Goal: Navigation & Orientation: Understand site structure

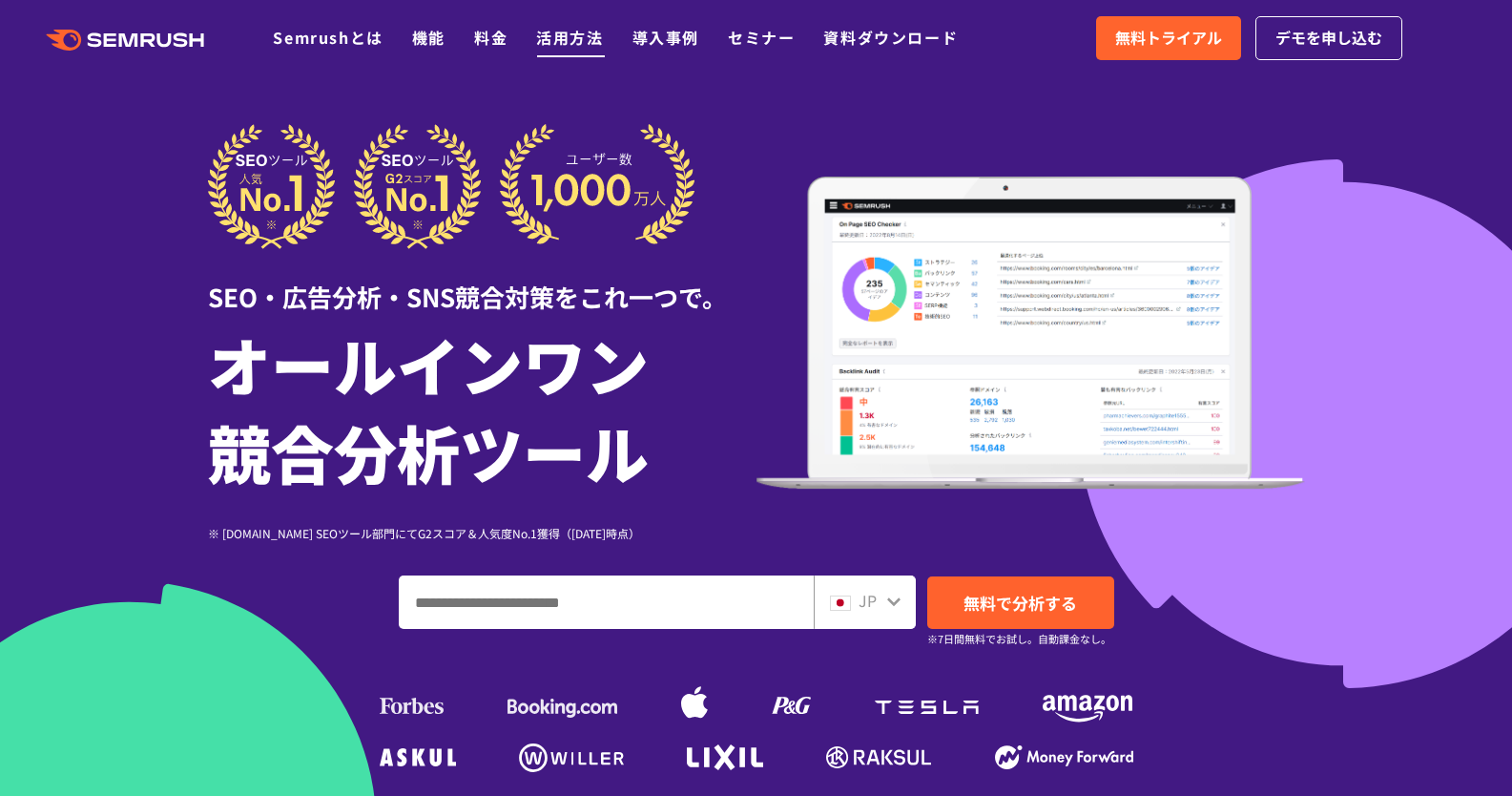
click at [557, 37] on link "活用方法" at bounding box center [570, 36] width 67 height 23
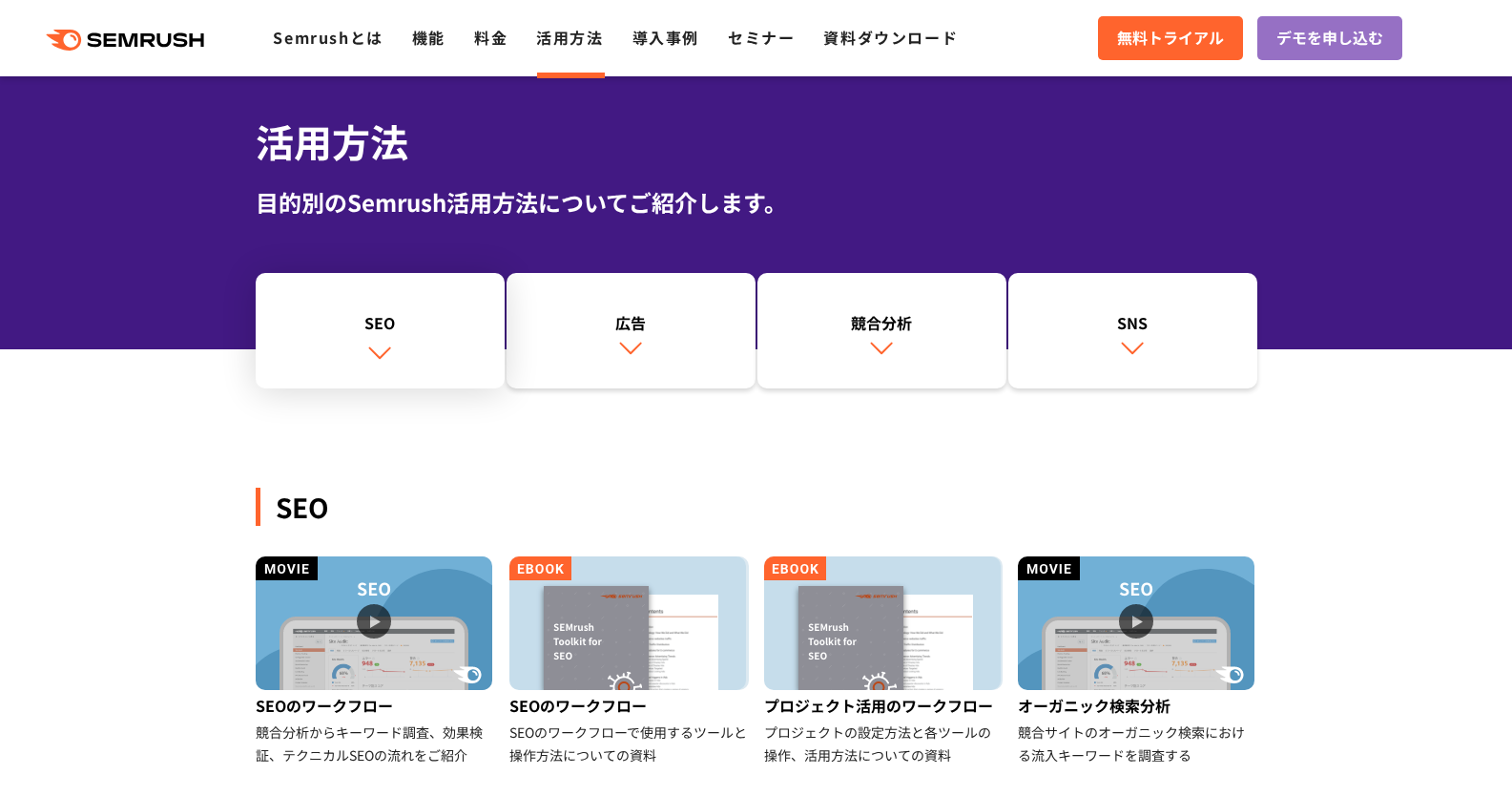
scroll to position [83, 0]
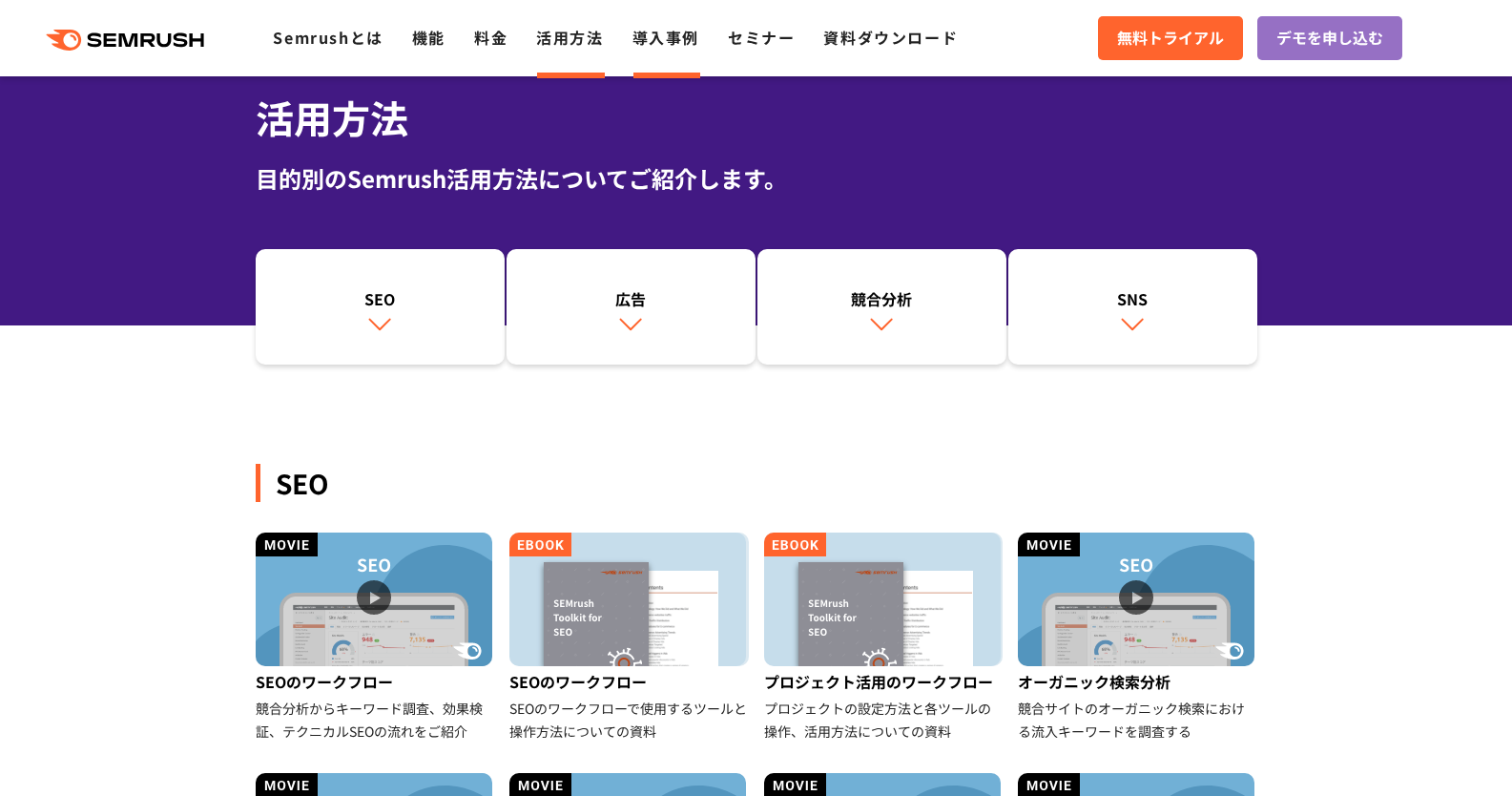
click at [651, 41] on link "導入事例" at bounding box center [666, 36] width 67 height 23
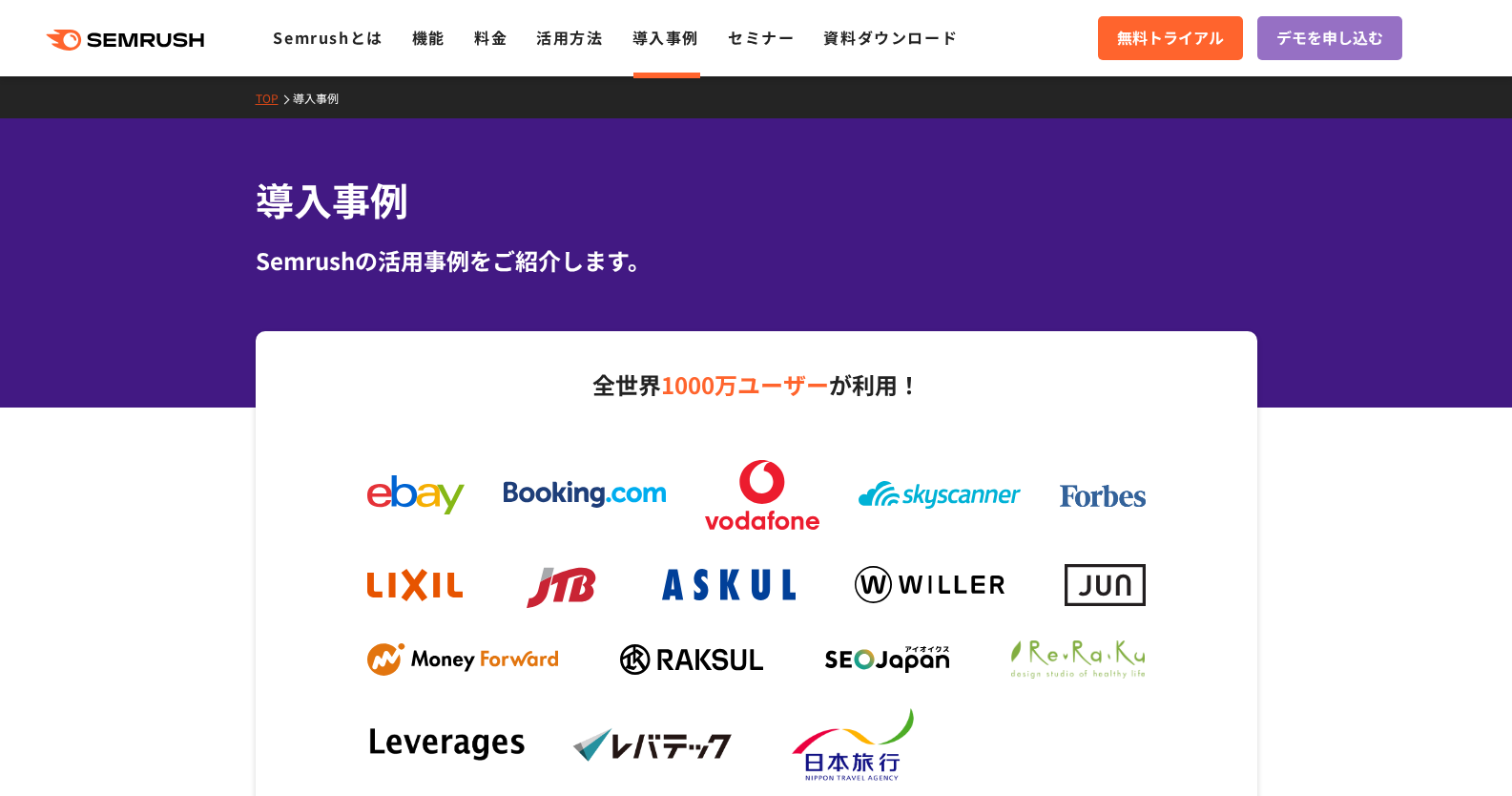
click at [322, 37] on link "Semrushとは" at bounding box center [328, 36] width 110 height 23
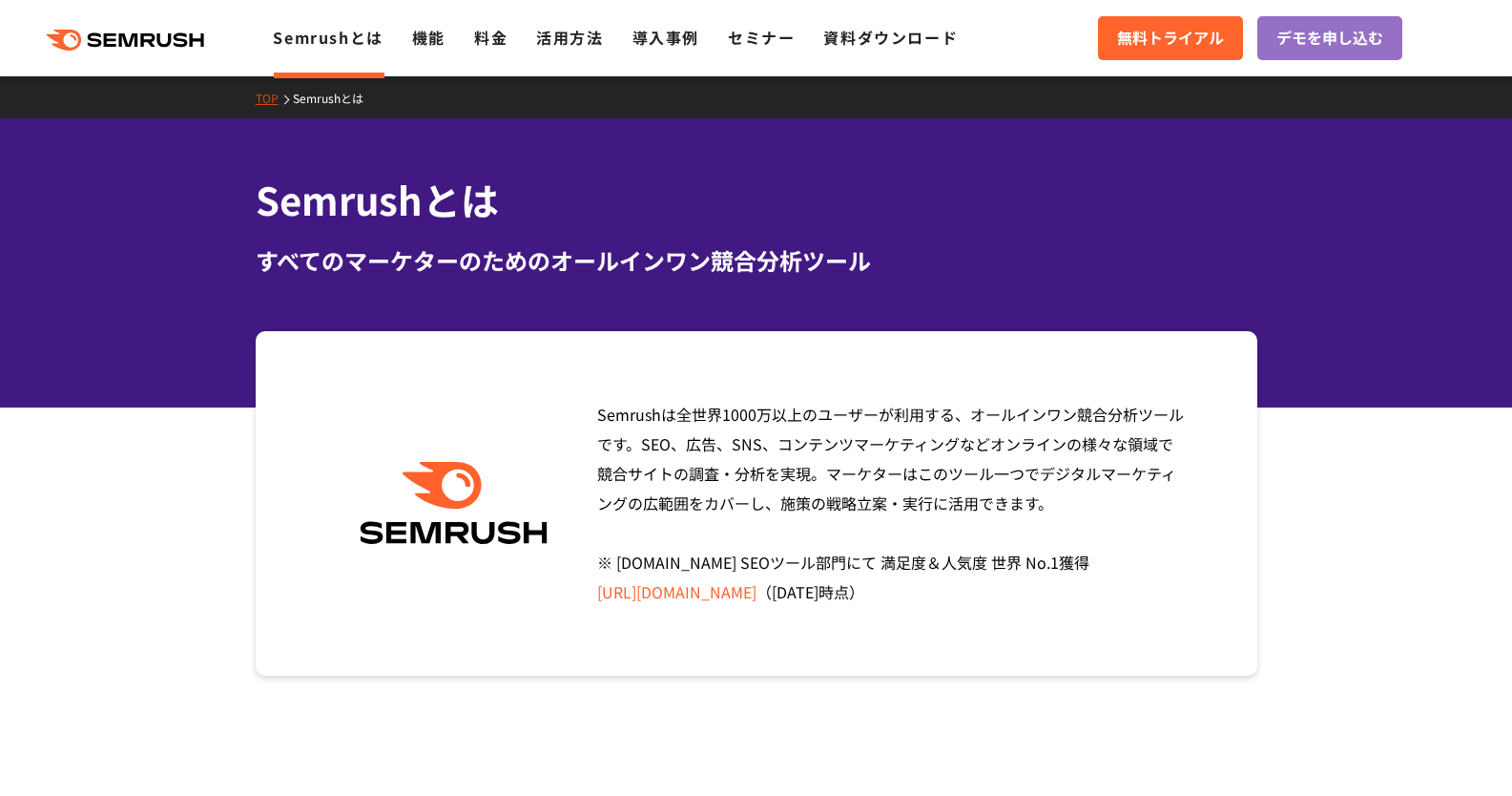
click at [266, 99] on link "TOP" at bounding box center [274, 97] width 37 height 17
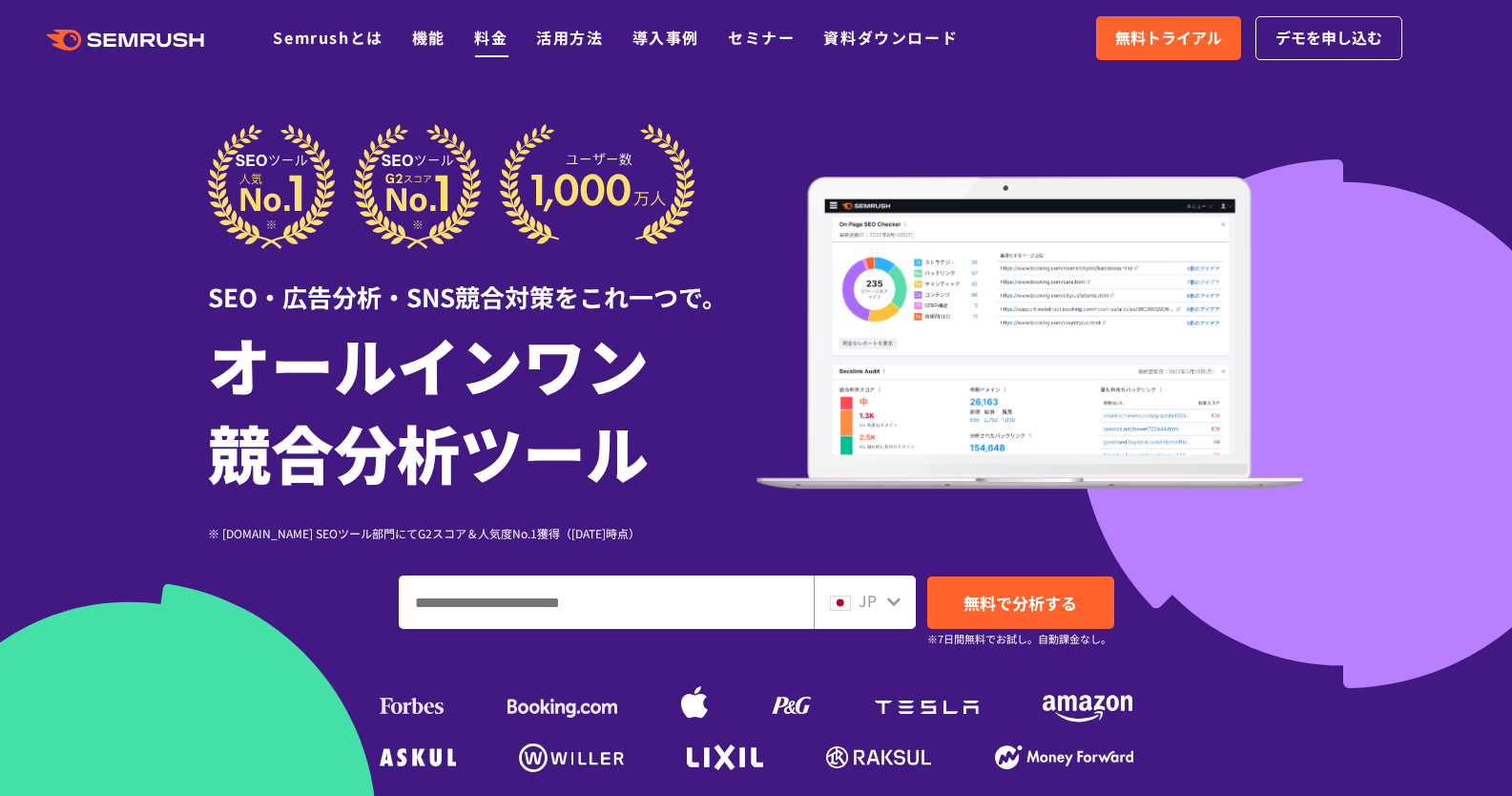
click at [477, 39] on link "料金" at bounding box center [491, 36] width 33 height 23
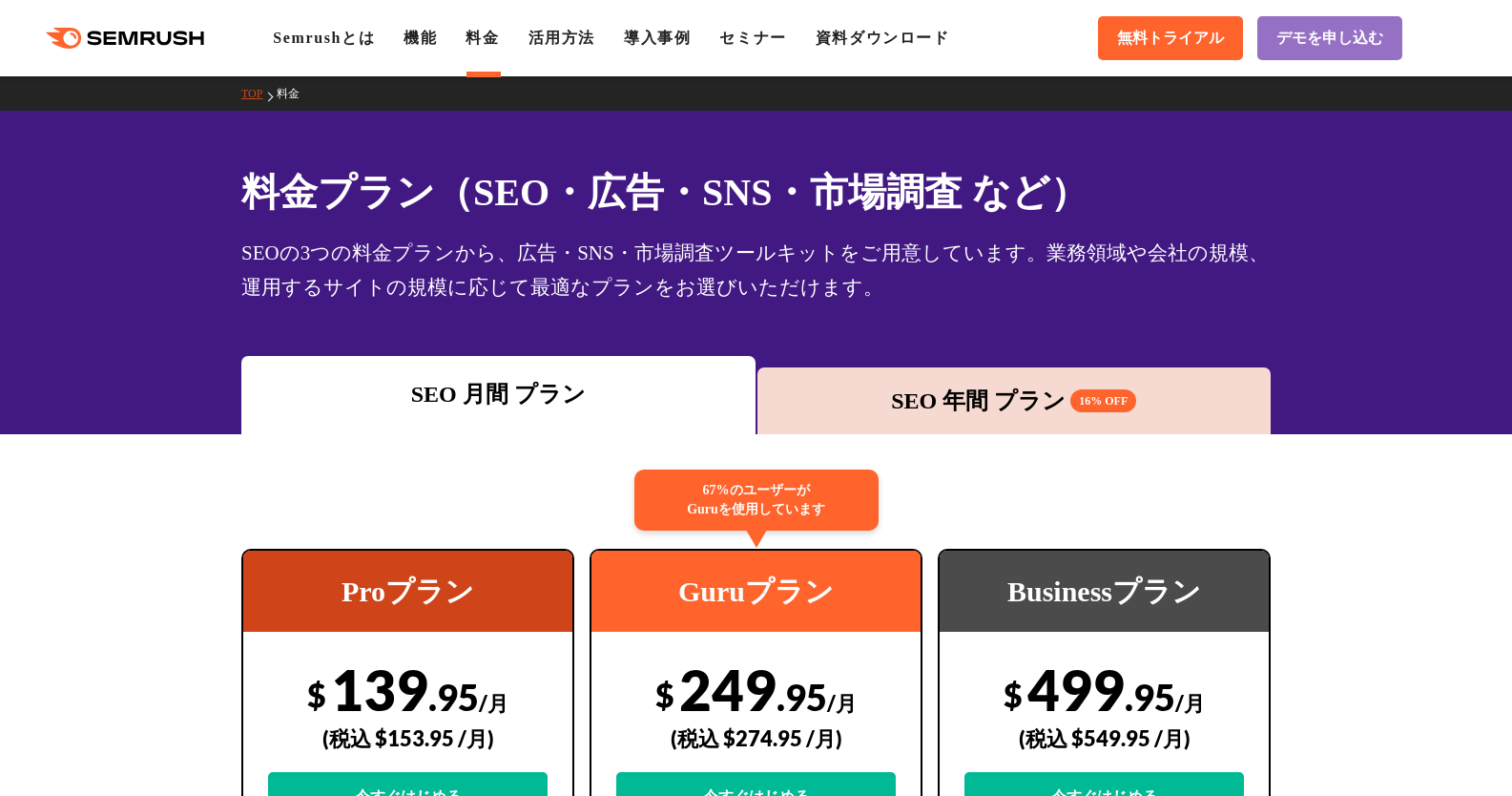
click at [577, 47] on li "活用方法" at bounding box center [562, 37] width 67 height 23
click at [662, 46] on li "導入事例" at bounding box center [657, 37] width 67 height 23
click at [775, 37] on link "セミナー" at bounding box center [753, 37] width 67 height 17
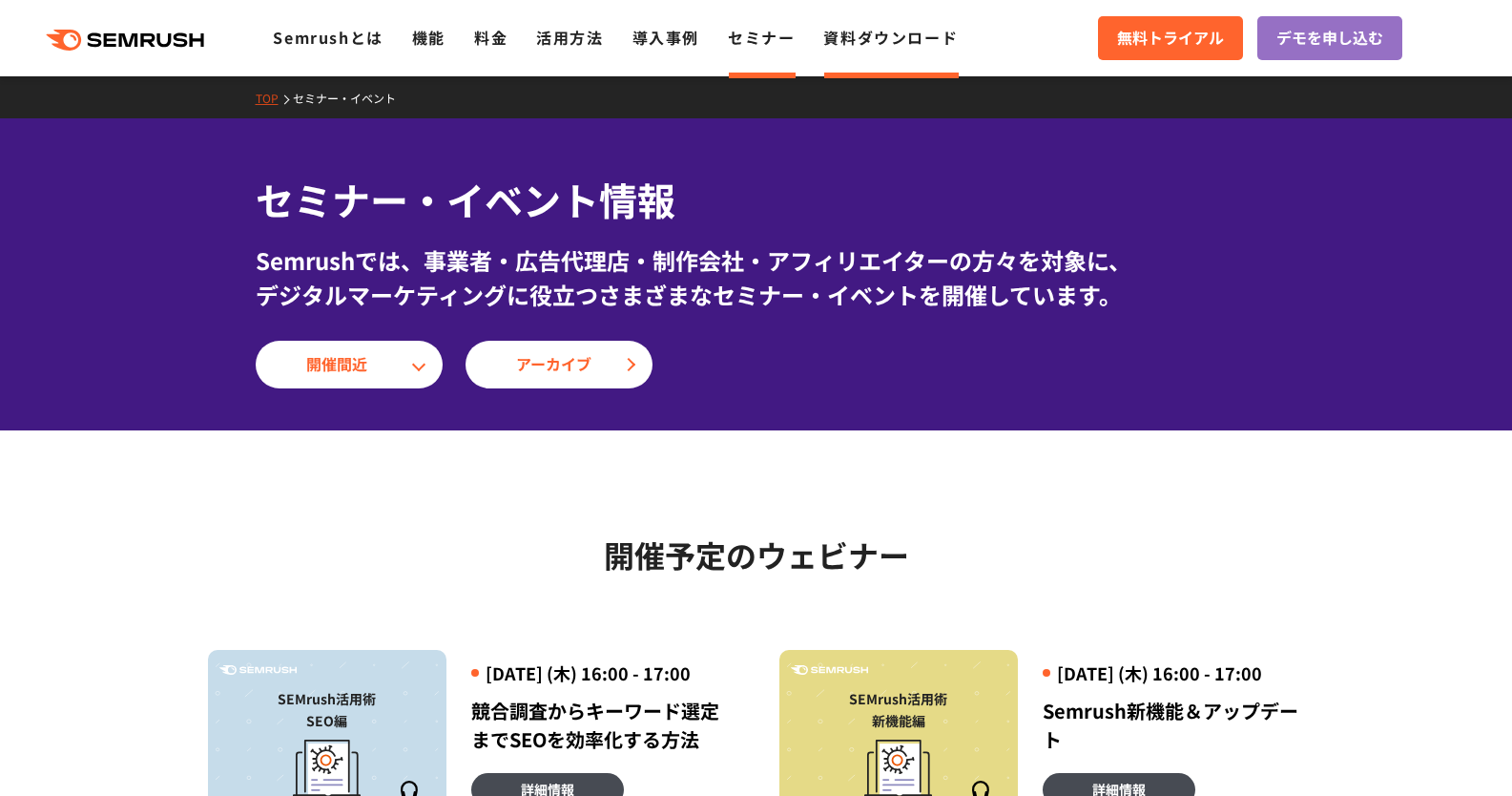
click at [869, 37] on link "資料ダウンロード" at bounding box center [890, 36] width 135 height 23
click at [650, 33] on link "導入事例" at bounding box center [666, 36] width 67 height 23
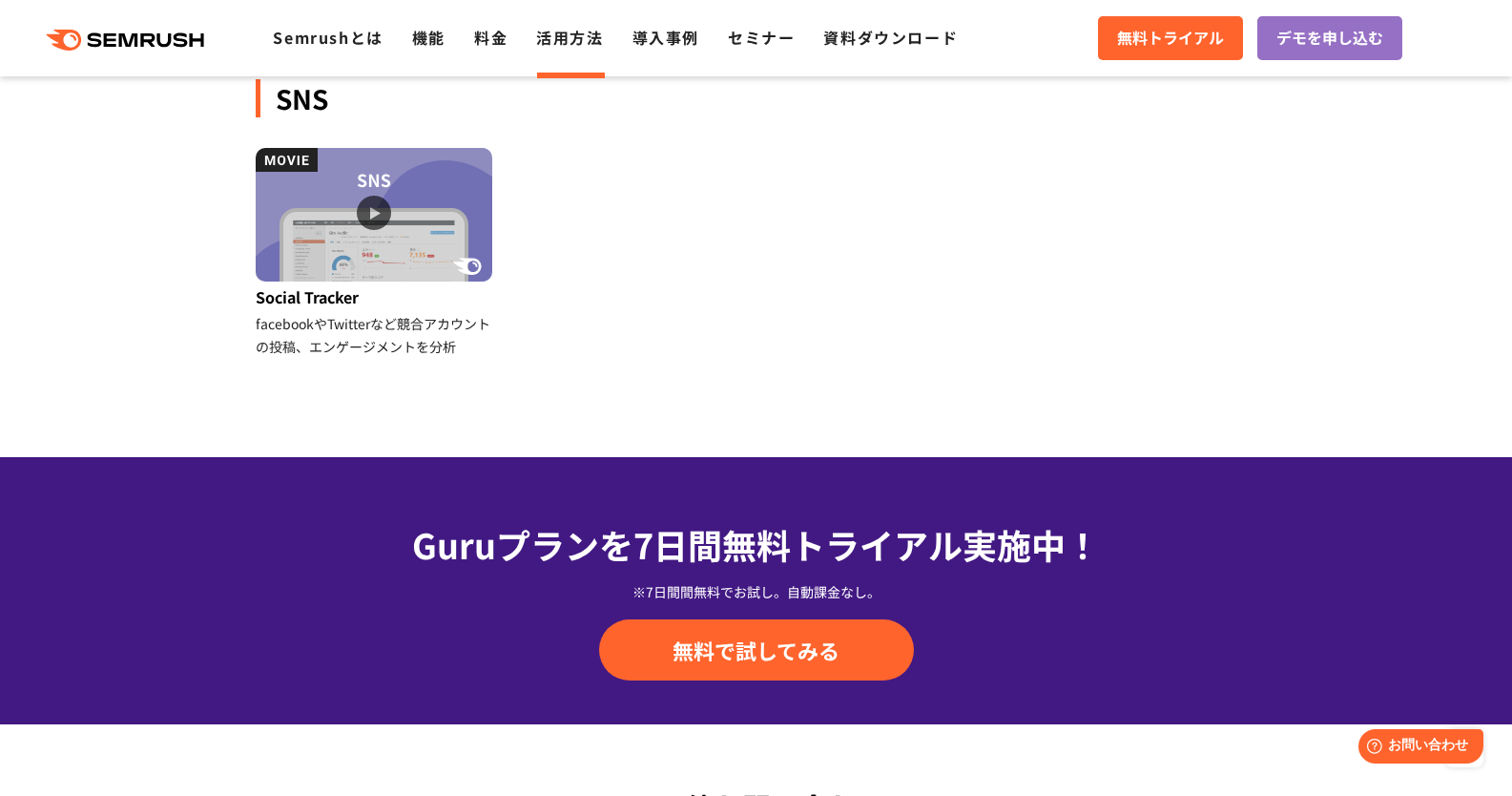
scroll to position [2110, 0]
